Goal: Find specific page/section: Find specific page/section

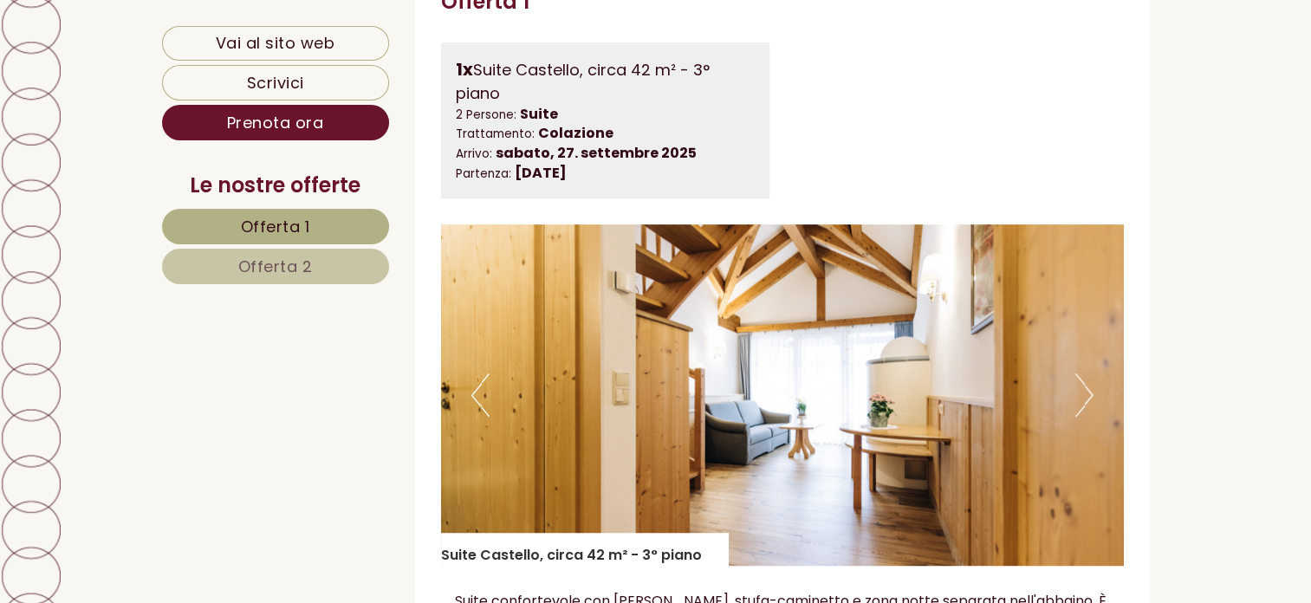
scroll to position [1126, 0]
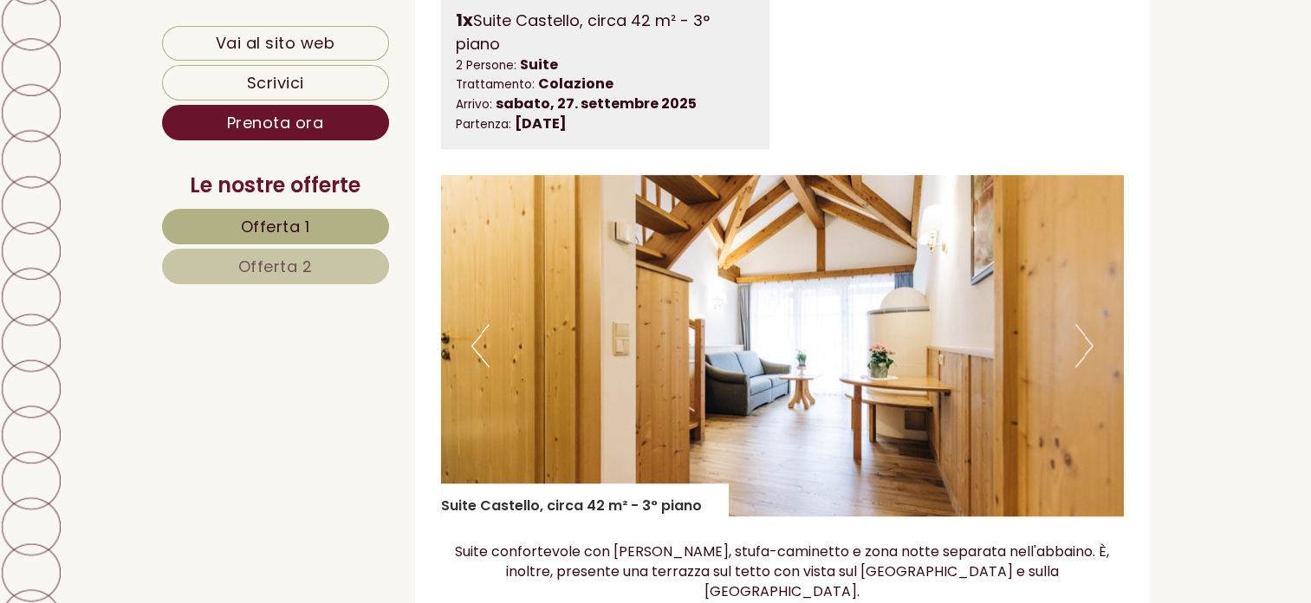
click at [1092, 341] on img at bounding box center [782, 345] width 683 height 341
click at [1084, 348] on button "Next" at bounding box center [1084, 345] width 18 height 43
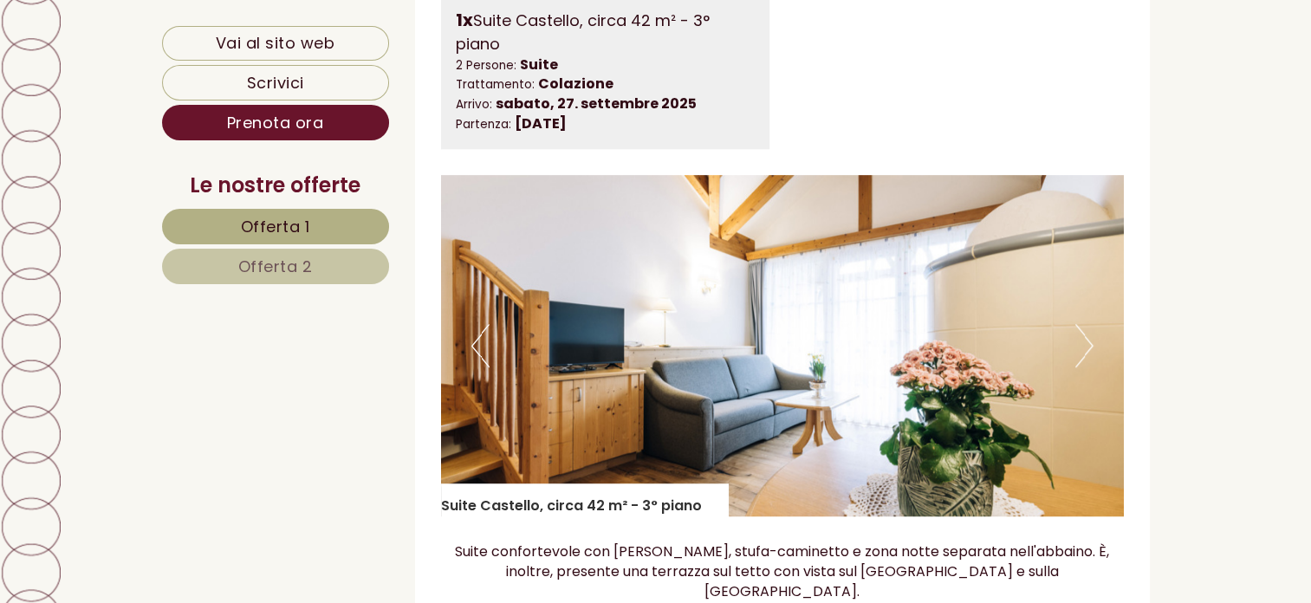
click at [1084, 348] on button "Next" at bounding box center [1084, 345] width 18 height 43
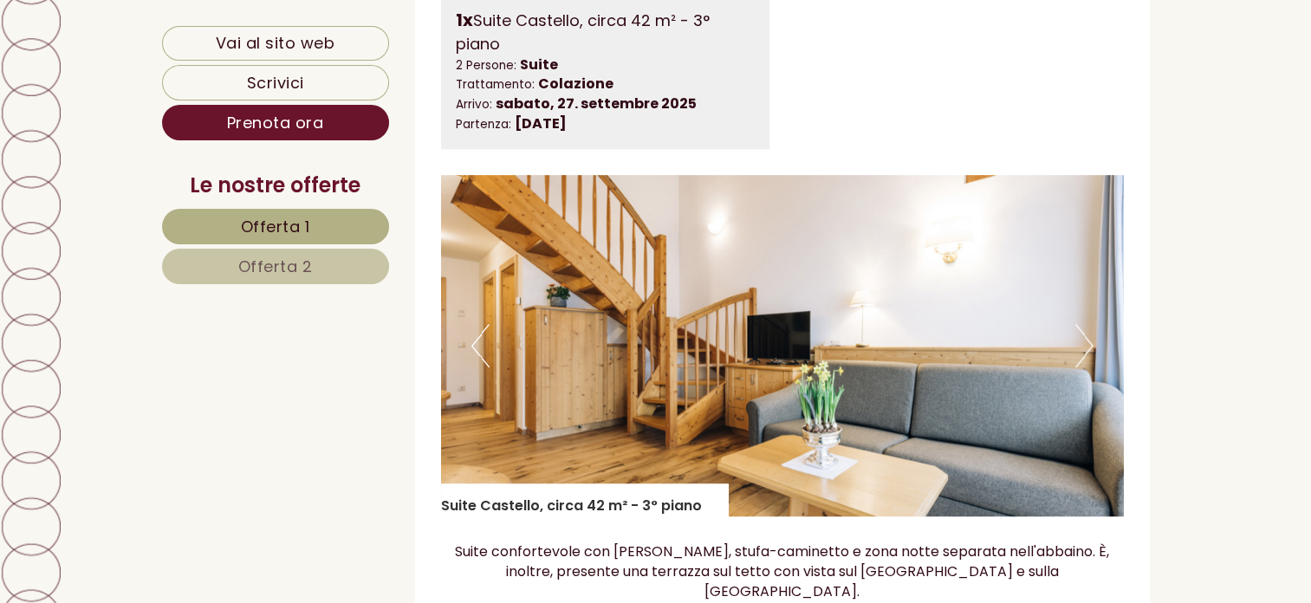
click at [1084, 348] on button "Next" at bounding box center [1084, 345] width 18 height 43
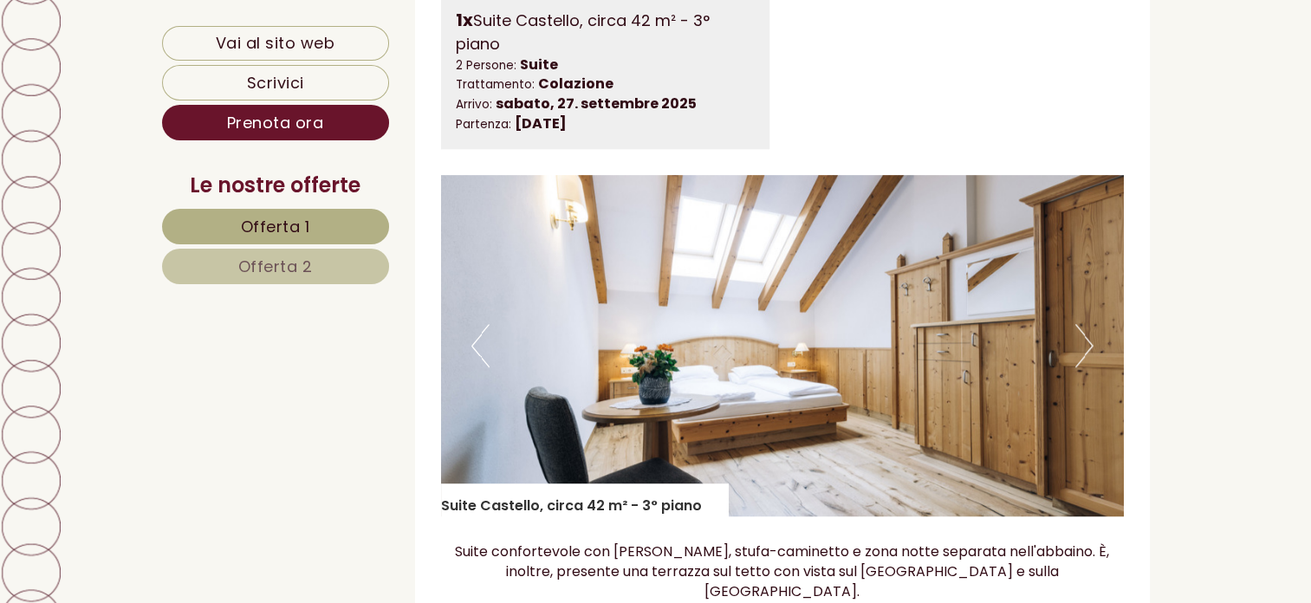
click at [1084, 348] on button "Next" at bounding box center [1084, 345] width 18 height 43
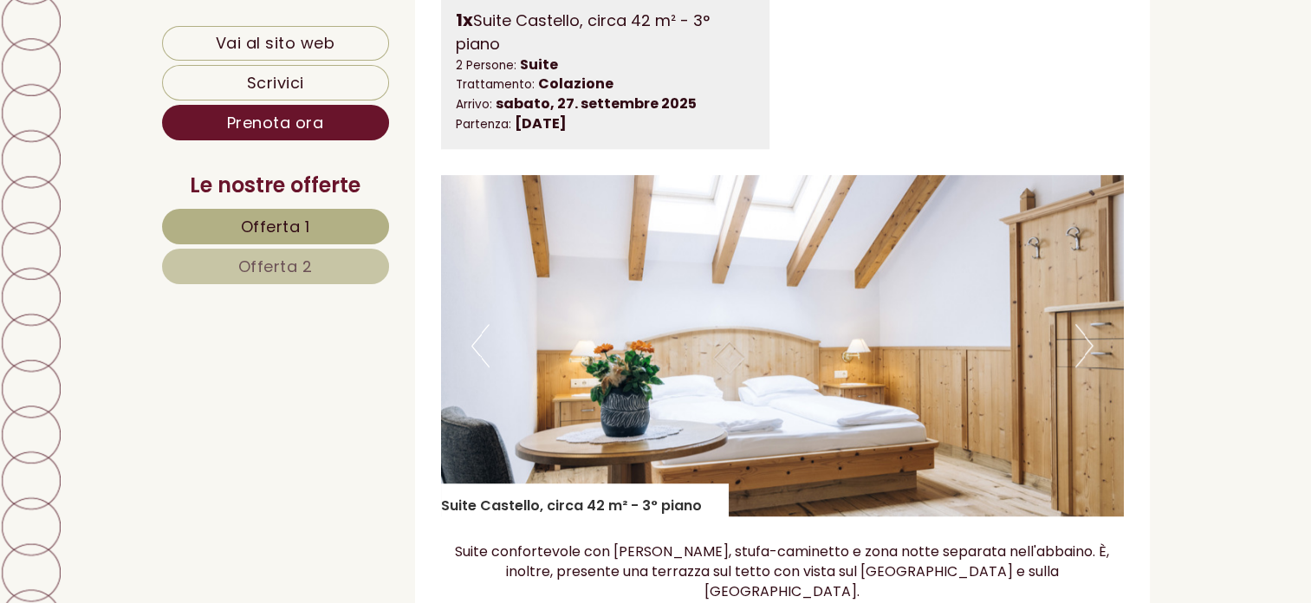
click at [1084, 348] on button "Next" at bounding box center [1084, 345] width 18 height 43
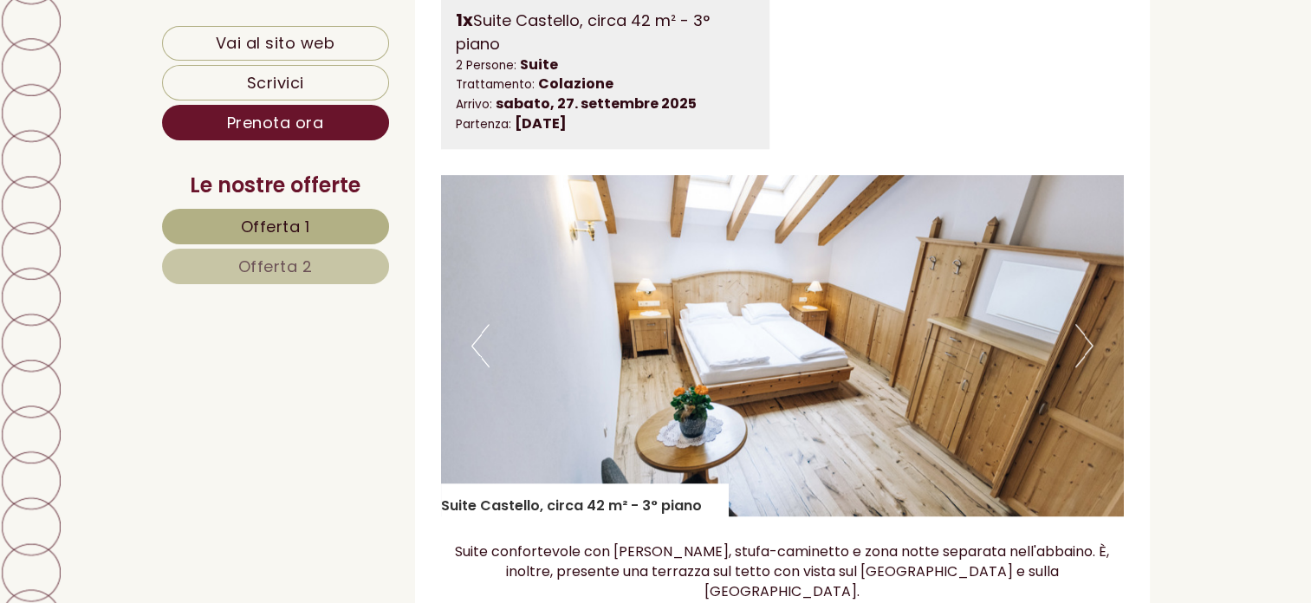
click at [1084, 348] on button "Next" at bounding box center [1084, 345] width 18 height 43
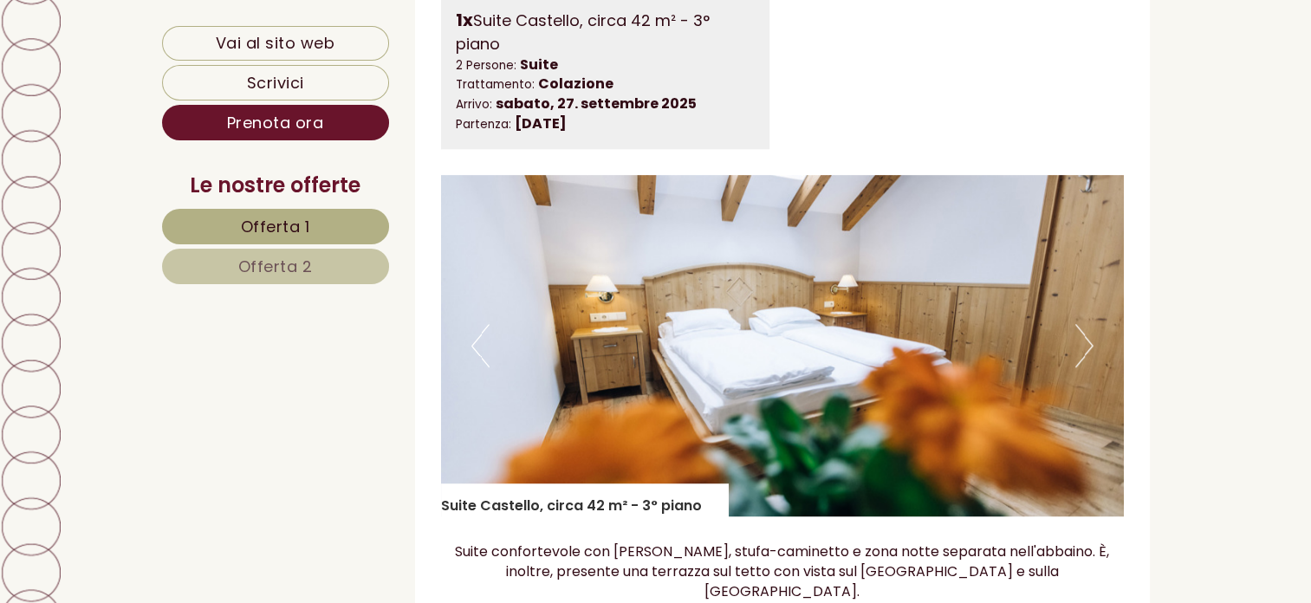
click at [1084, 348] on button "Next" at bounding box center [1084, 345] width 18 height 43
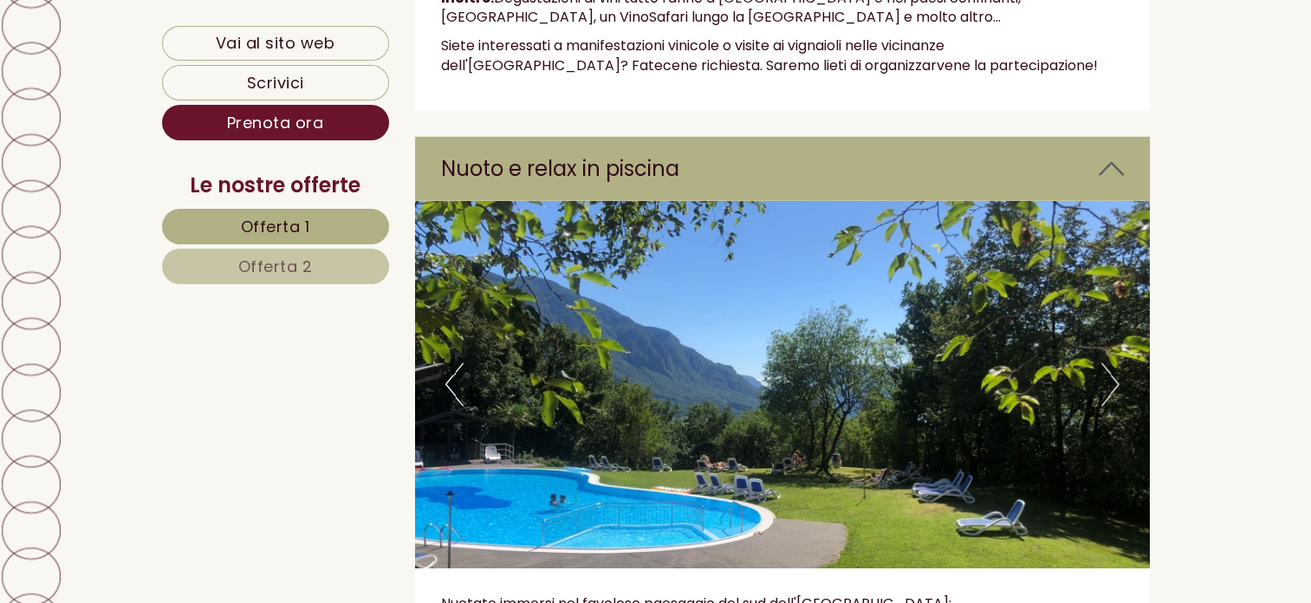
scroll to position [4678, 0]
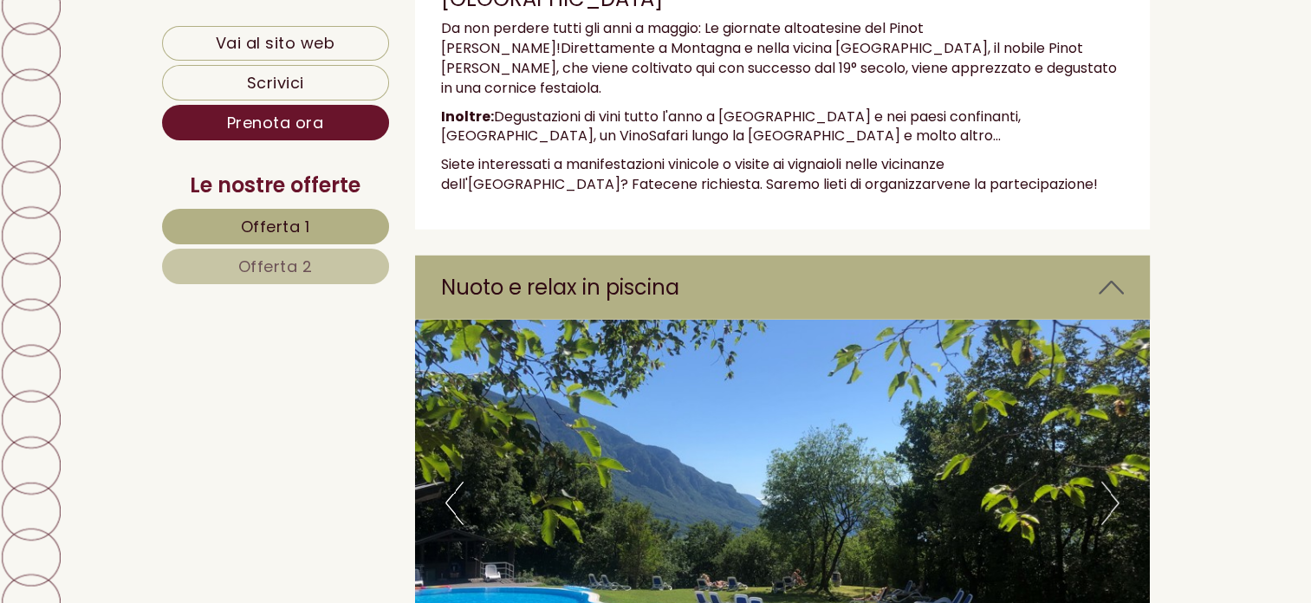
click at [229, 270] on link "Offerta 2" at bounding box center [275, 267] width 227 height 36
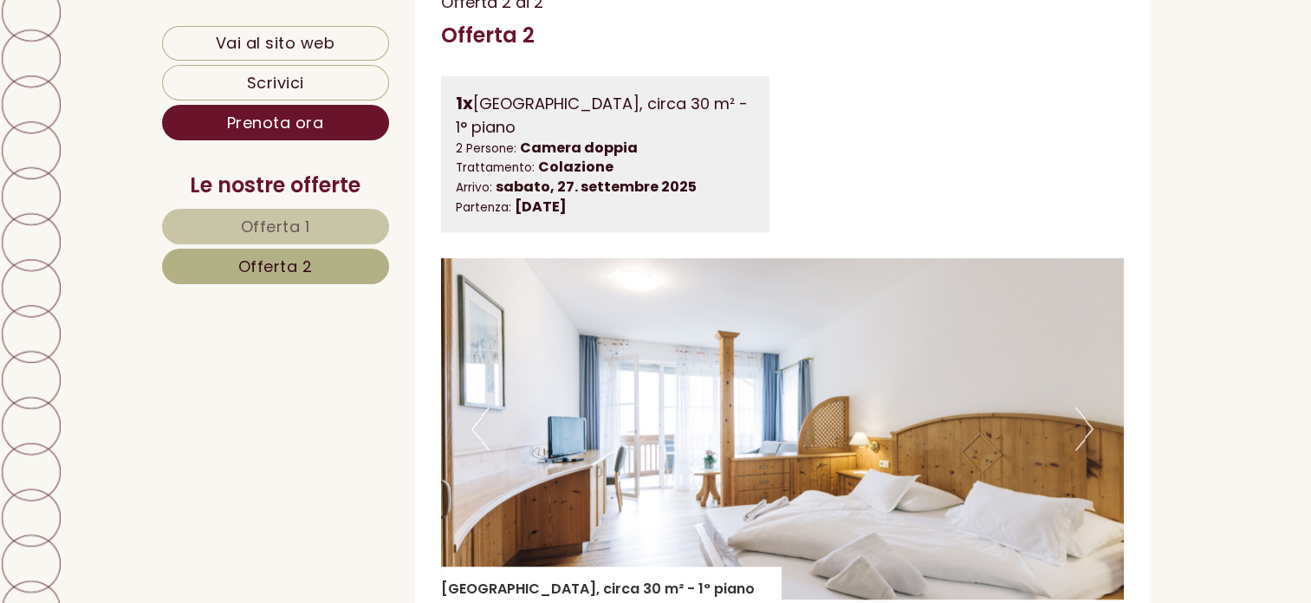
scroll to position [1008, 0]
